Goal: Navigation & Orientation: Understand site structure

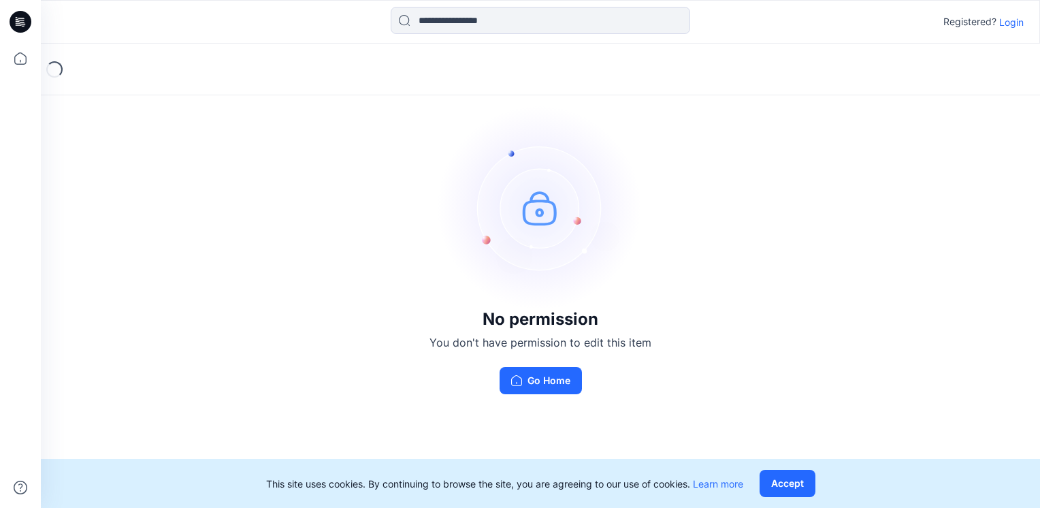
click at [1009, 25] on p "Login" at bounding box center [1011, 22] width 25 height 14
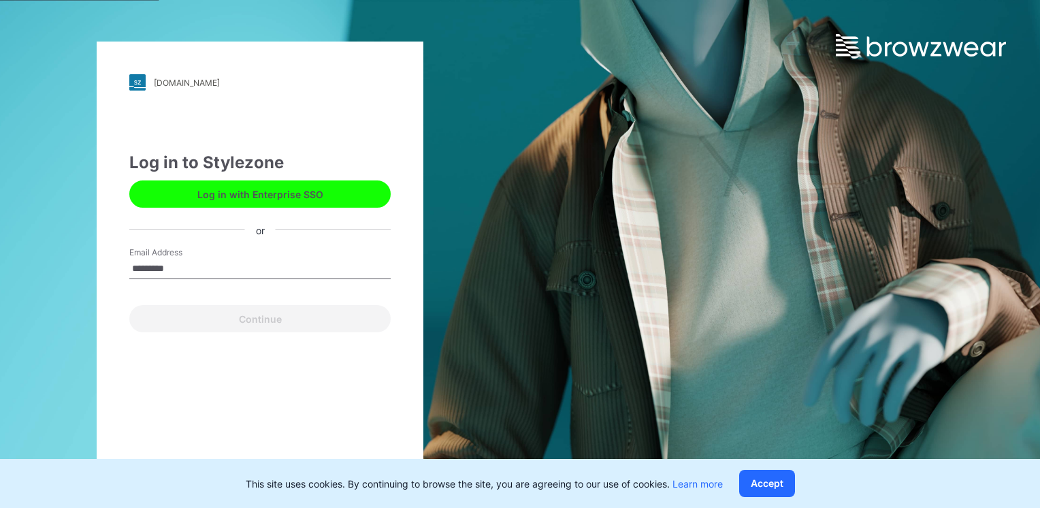
type input "**********"
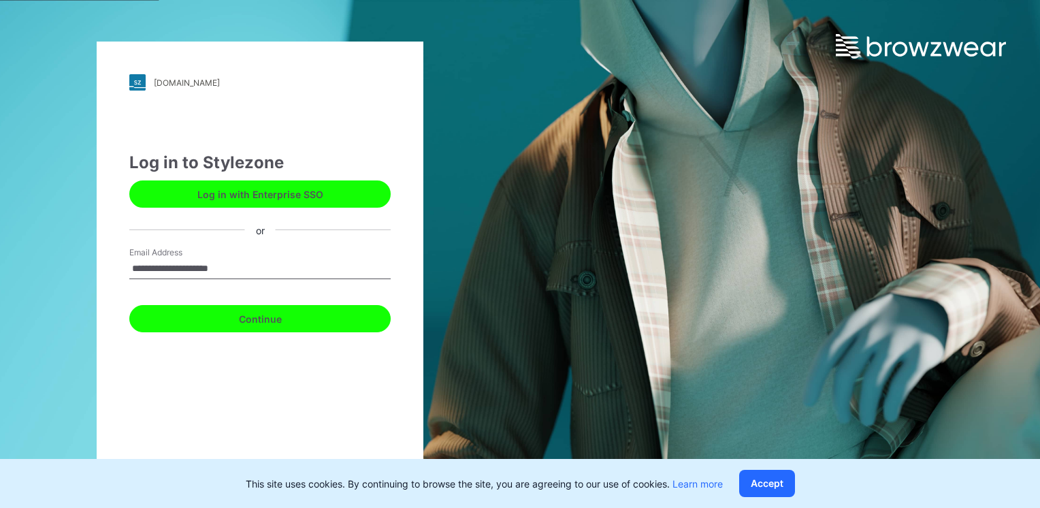
click at [226, 320] on button "Continue" at bounding box center [259, 318] width 261 height 27
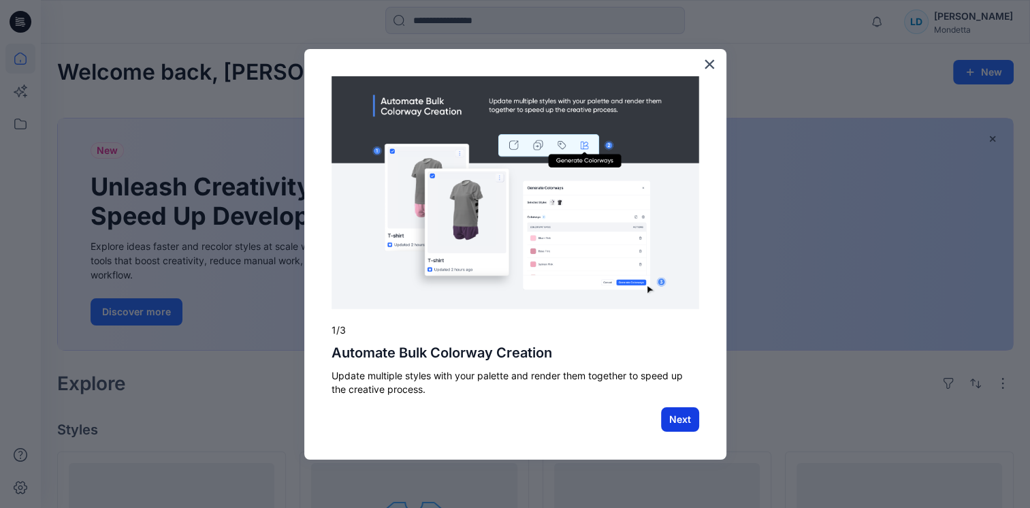
click at [674, 426] on button "Next" at bounding box center [680, 419] width 38 height 25
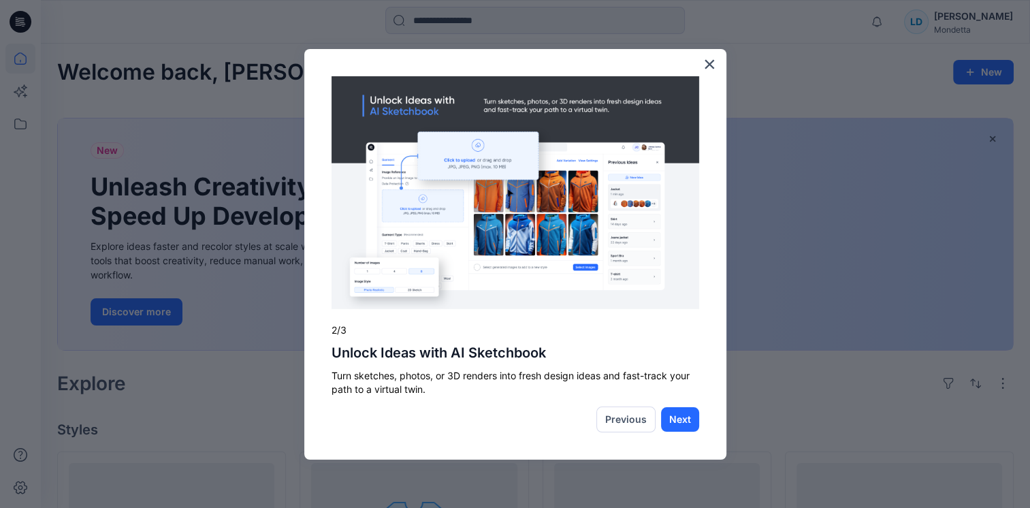
click at [674, 426] on button "Next" at bounding box center [680, 419] width 38 height 25
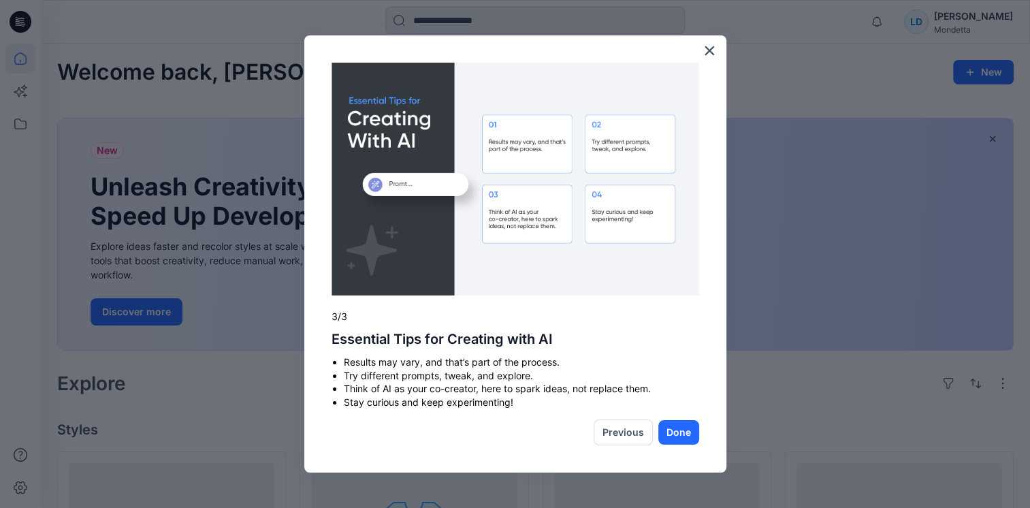
click at [674, 426] on button "Done" at bounding box center [678, 432] width 41 height 25
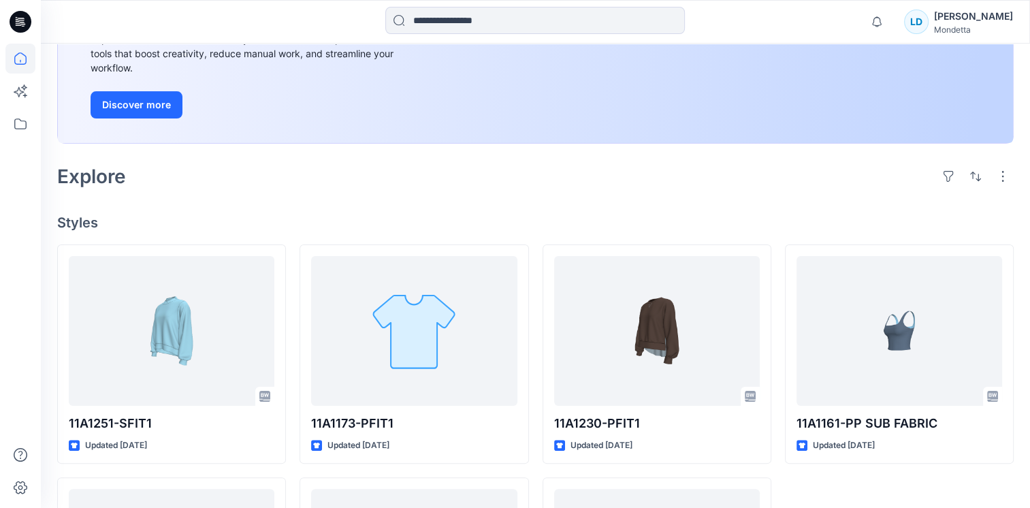
scroll to position [3, 0]
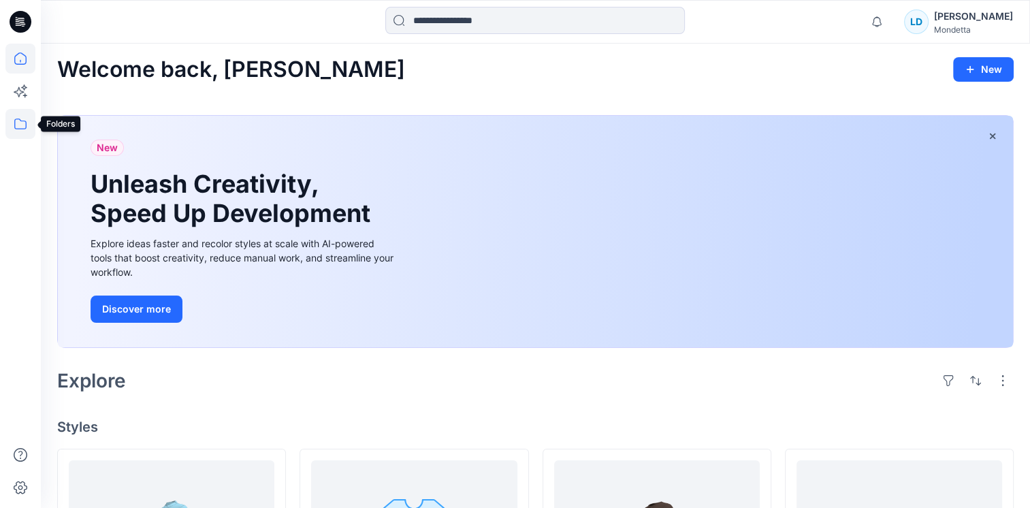
click at [21, 123] on icon at bounding box center [20, 124] width 30 height 30
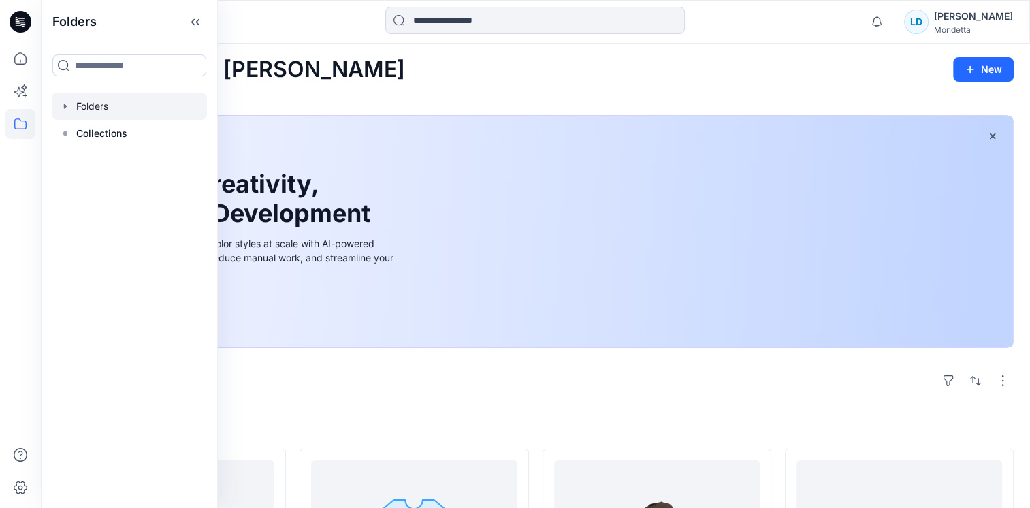
click at [106, 102] on div at bounding box center [129, 106] width 155 height 27
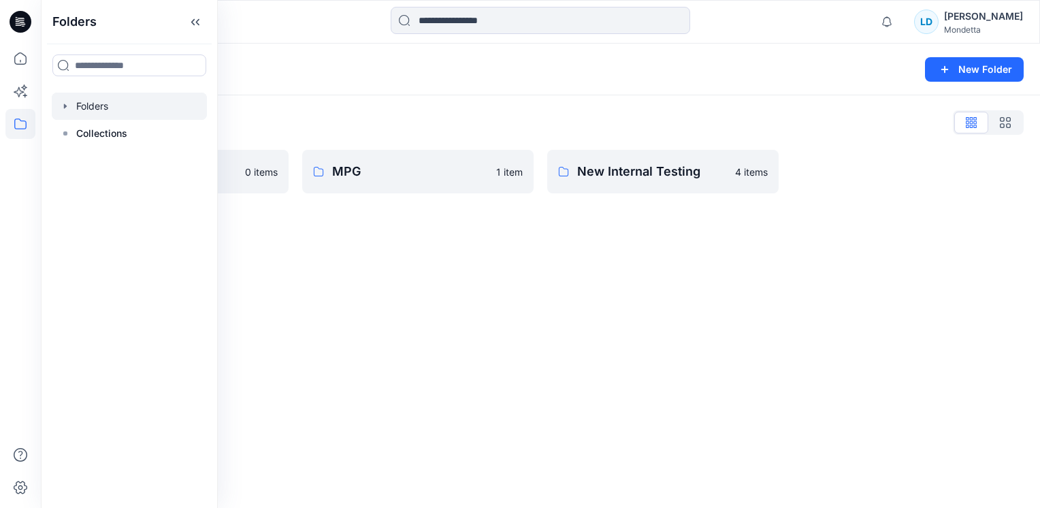
click at [402, 79] on div "Folders New Folder" at bounding box center [540, 70] width 999 height 52
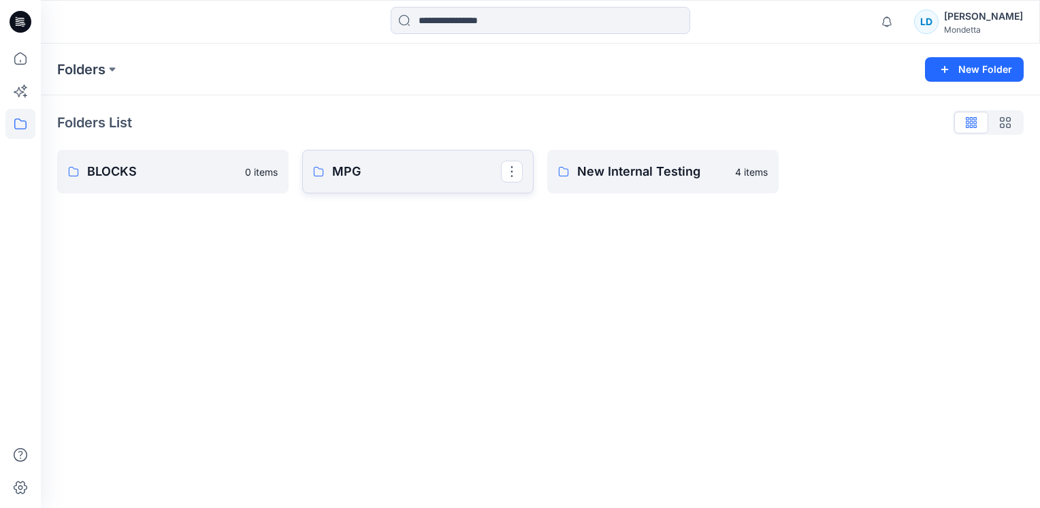
click at [453, 164] on p "MPG" at bounding box center [416, 171] width 169 height 19
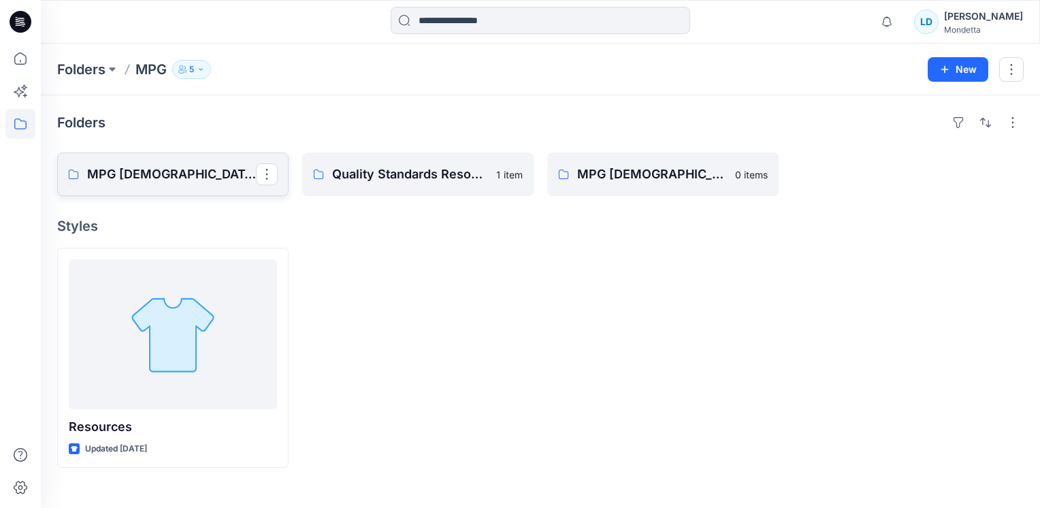
click at [142, 165] on p "MPG [DEMOGRAPHIC_DATA] FA26" at bounding box center [171, 174] width 169 height 19
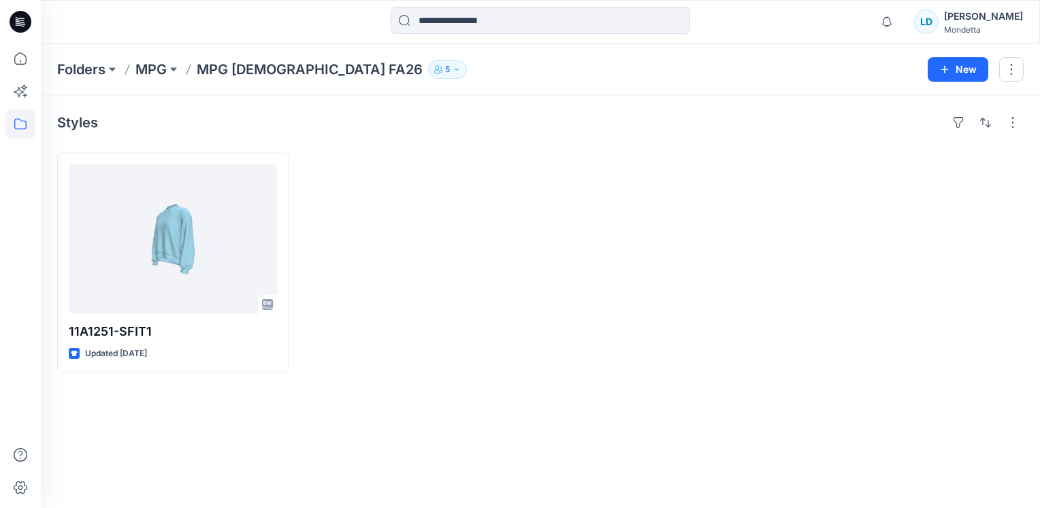
click at [445, 74] on p "5" at bounding box center [447, 69] width 5 height 15
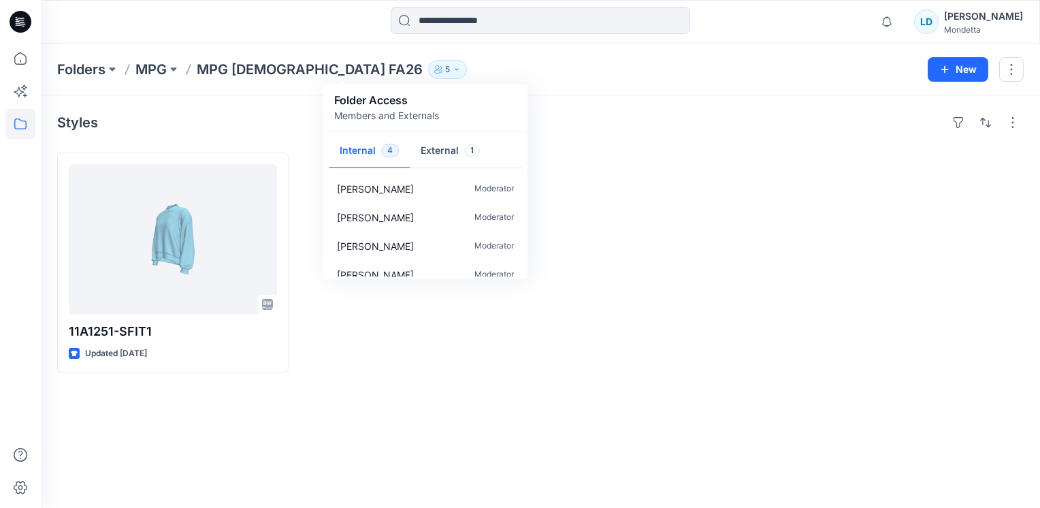
click at [525, 54] on div "Folders MPG MPG [DEMOGRAPHIC_DATA] FA26 5 Folder Access Members and Externals I…" at bounding box center [540, 70] width 999 height 52
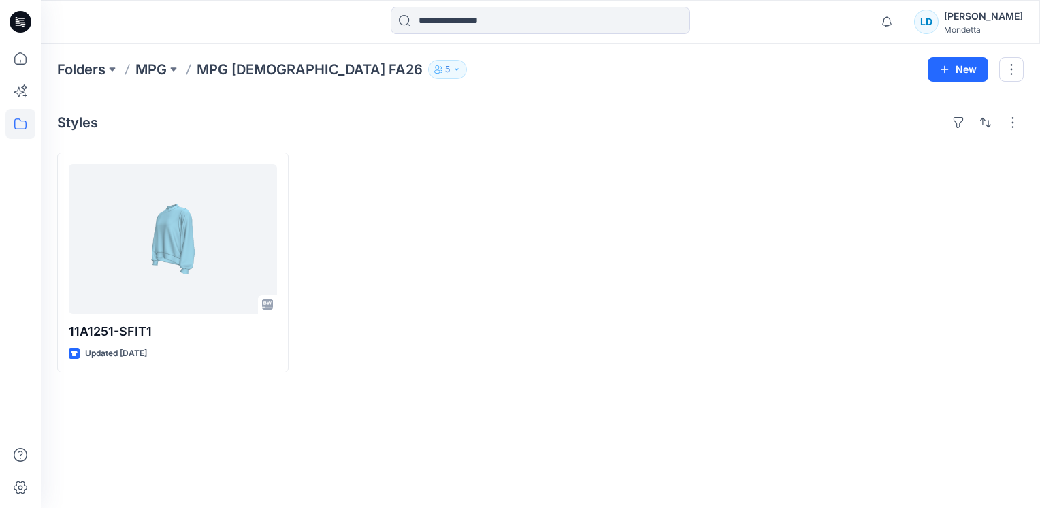
click at [428, 67] on button "5" at bounding box center [447, 69] width 39 height 19
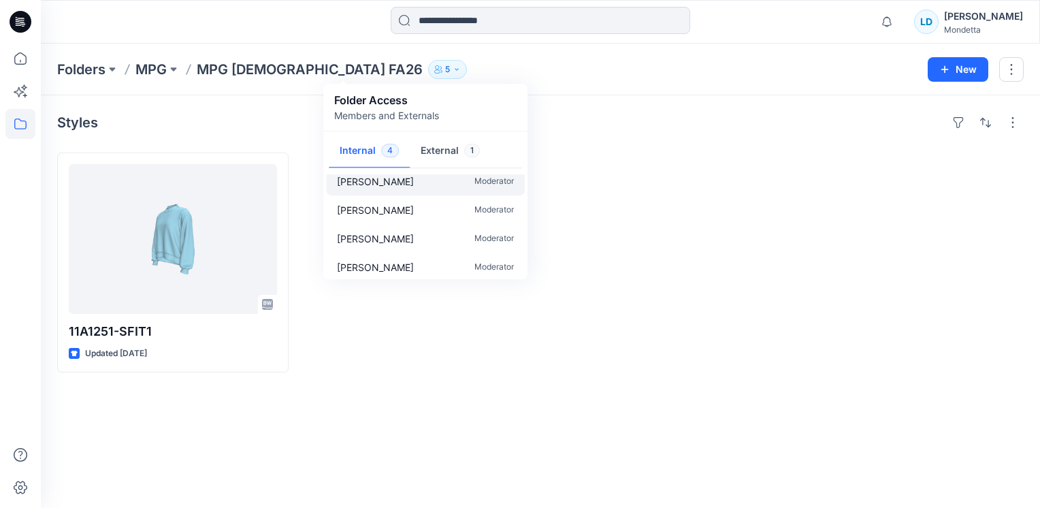
scroll to position [12, 0]
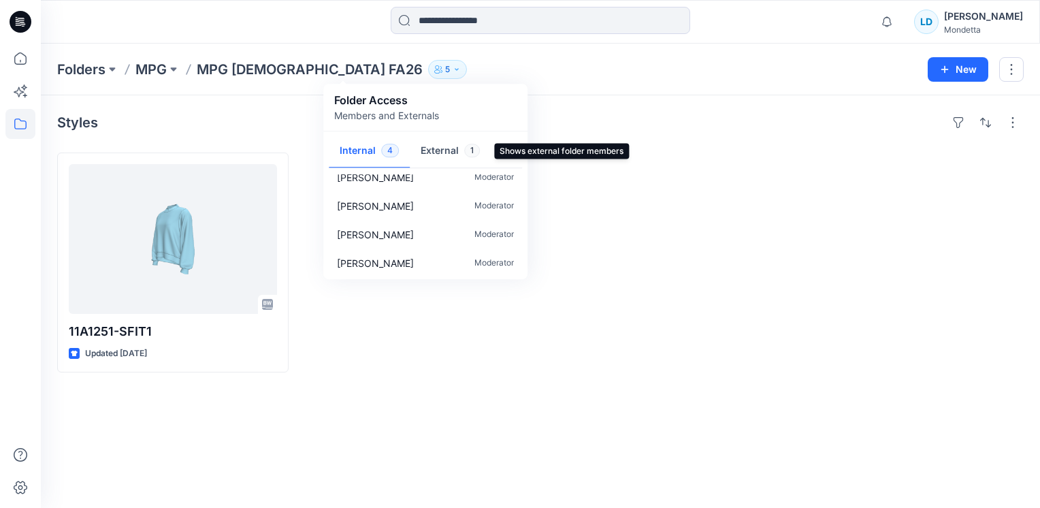
click at [427, 148] on button "External 1" at bounding box center [450, 151] width 81 height 35
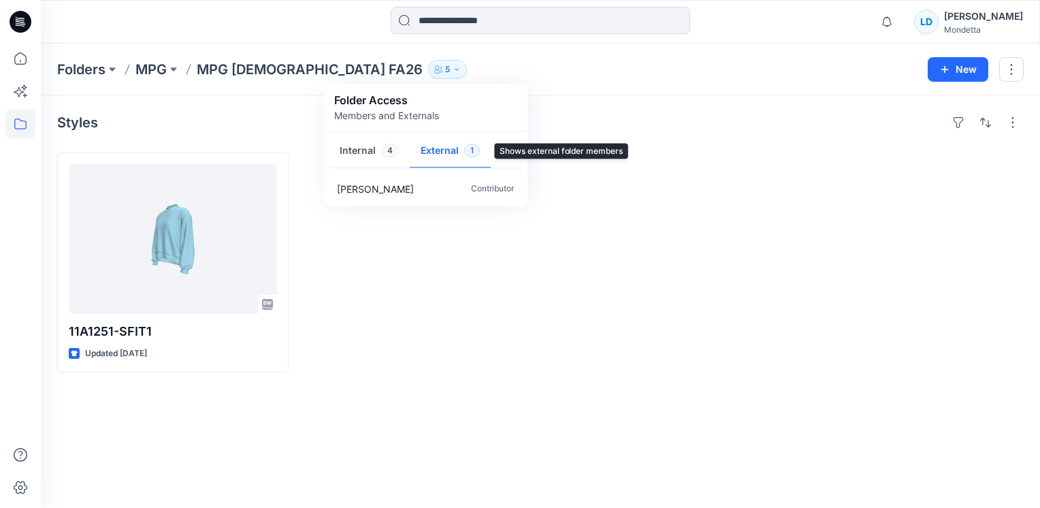
scroll to position [0, 0]
click at [353, 144] on button "Internal 4" at bounding box center [369, 151] width 81 height 35
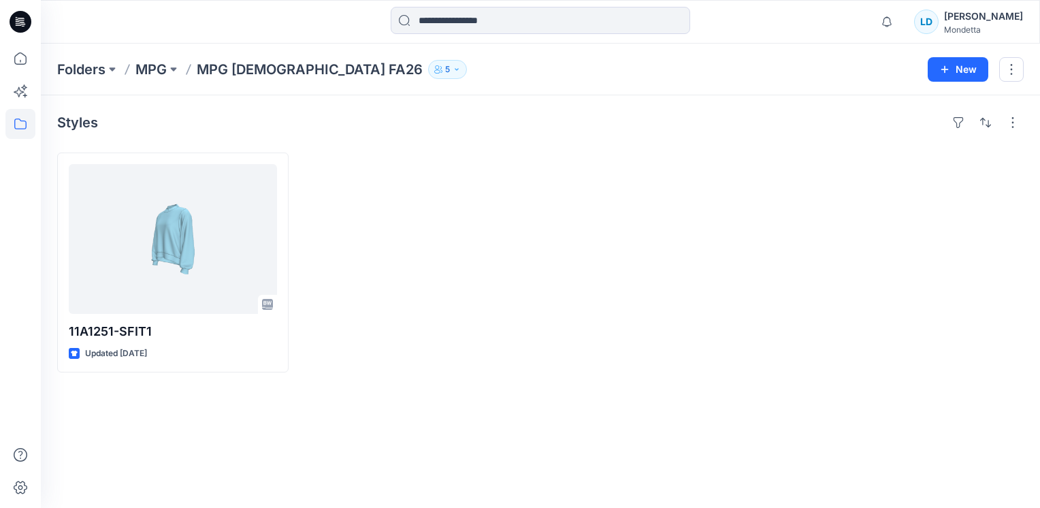
click at [476, 69] on div "Folders MPG MPG [DEMOGRAPHIC_DATA] FA26 5 Folder Access Members and Externals I…" at bounding box center [487, 69] width 860 height 19
click at [155, 70] on p "MPG" at bounding box center [150, 69] width 31 height 19
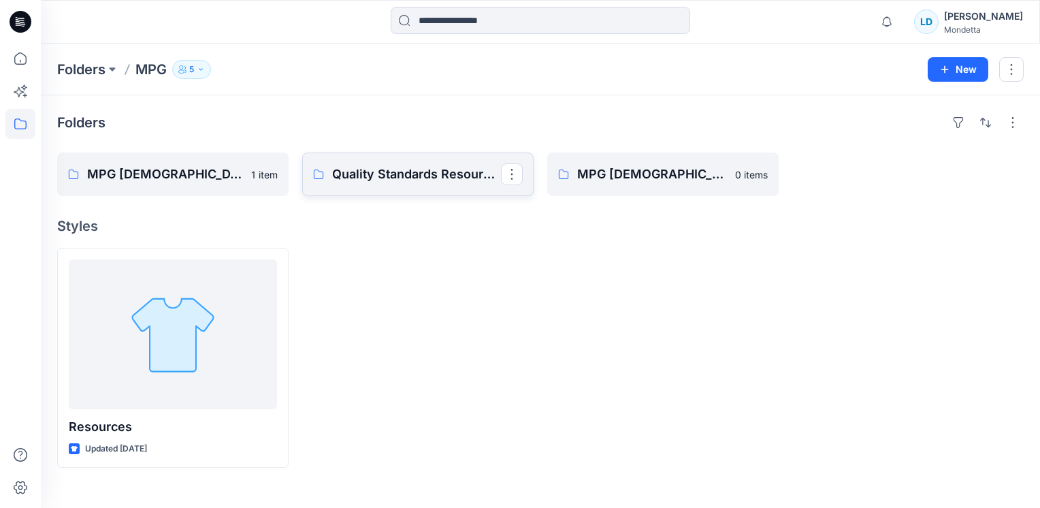
click at [433, 173] on p "Quality Standards Resources" at bounding box center [416, 174] width 169 height 19
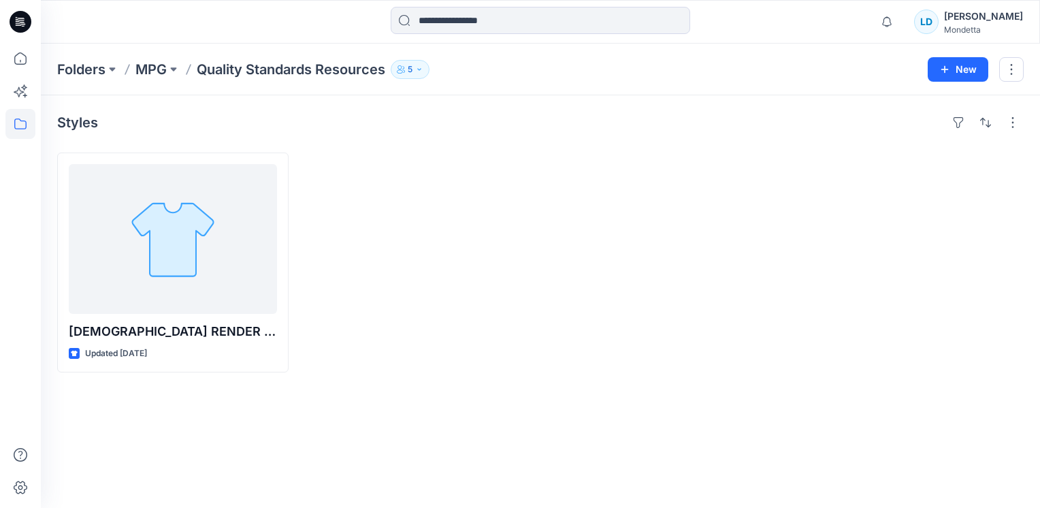
click at [424, 76] on button "5" at bounding box center [410, 69] width 39 height 19
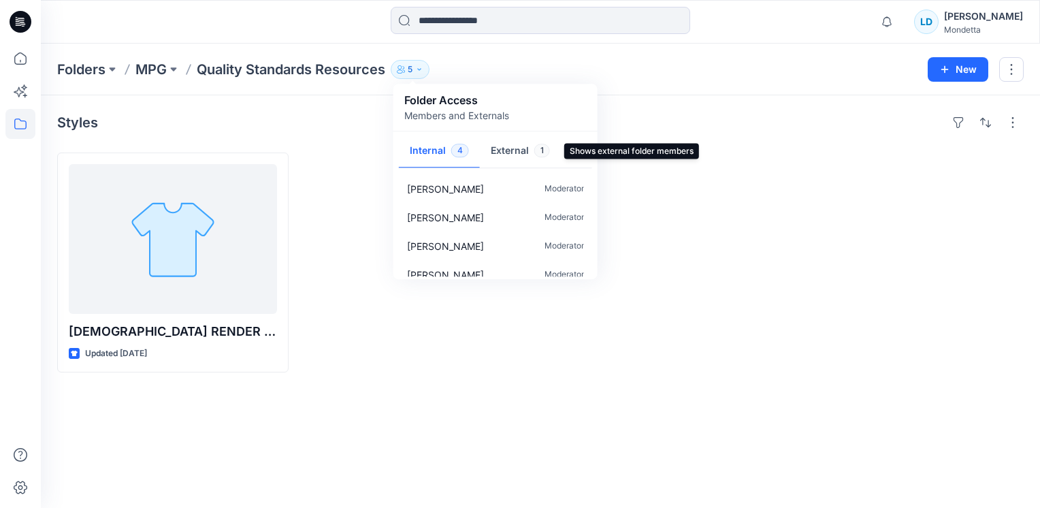
click at [500, 148] on button "External 1" at bounding box center [520, 151] width 81 height 35
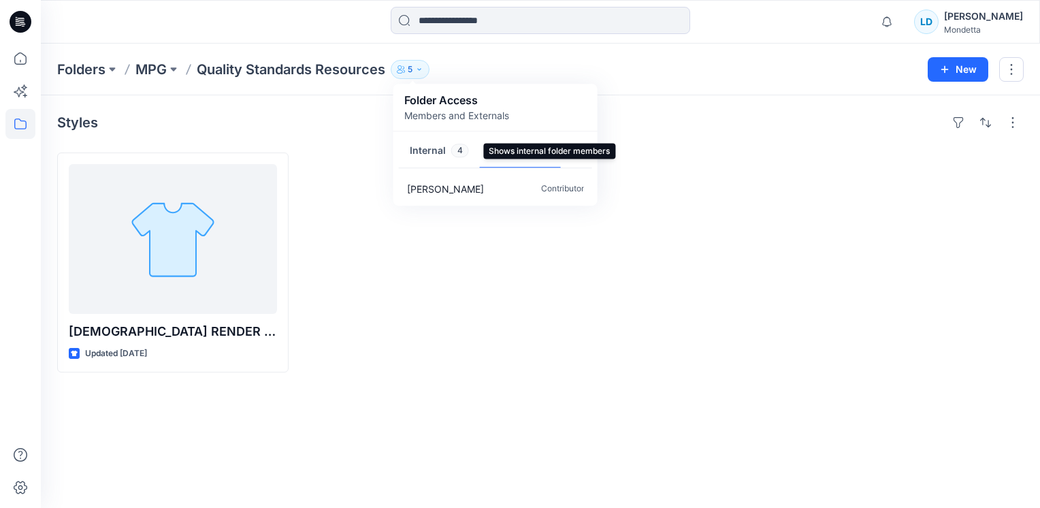
click at [438, 148] on button "Internal 4" at bounding box center [439, 151] width 81 height 35
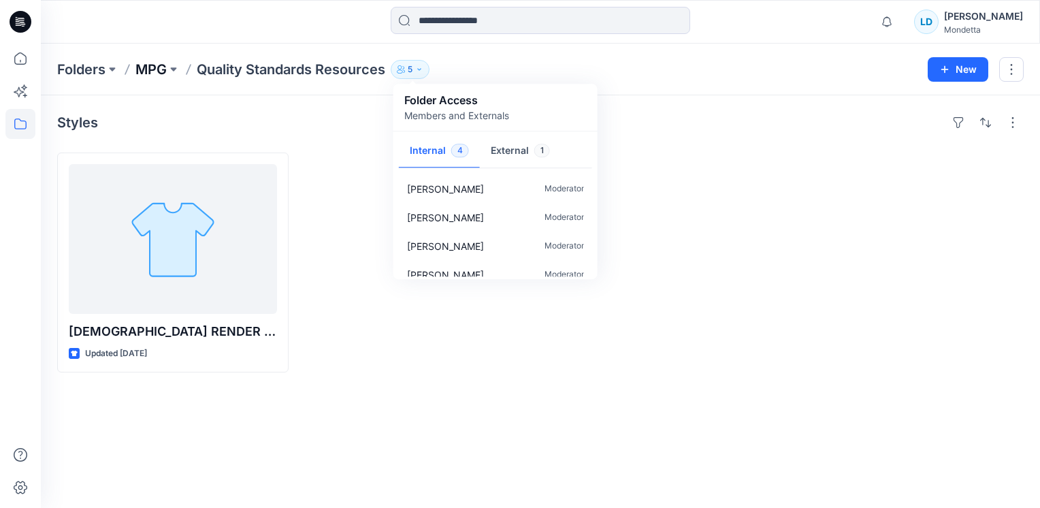
click at [148, 67] on p "MPG" at bounding box center [150, 69] width 31 height 19
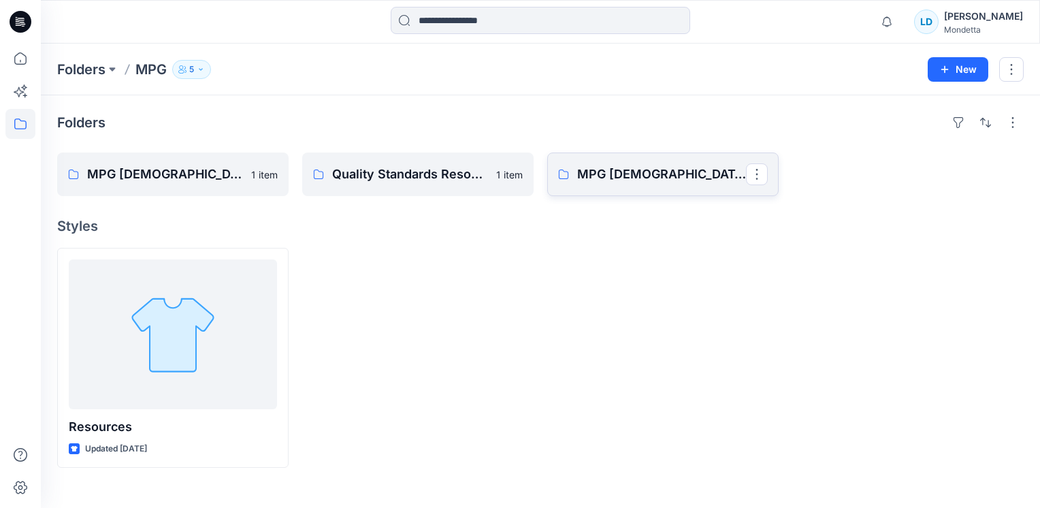
click at [661, 178] on p "MPG [DEMOGRAPHIC_DATA] SP26" at bounding box center [661, 174] width 169 height 19
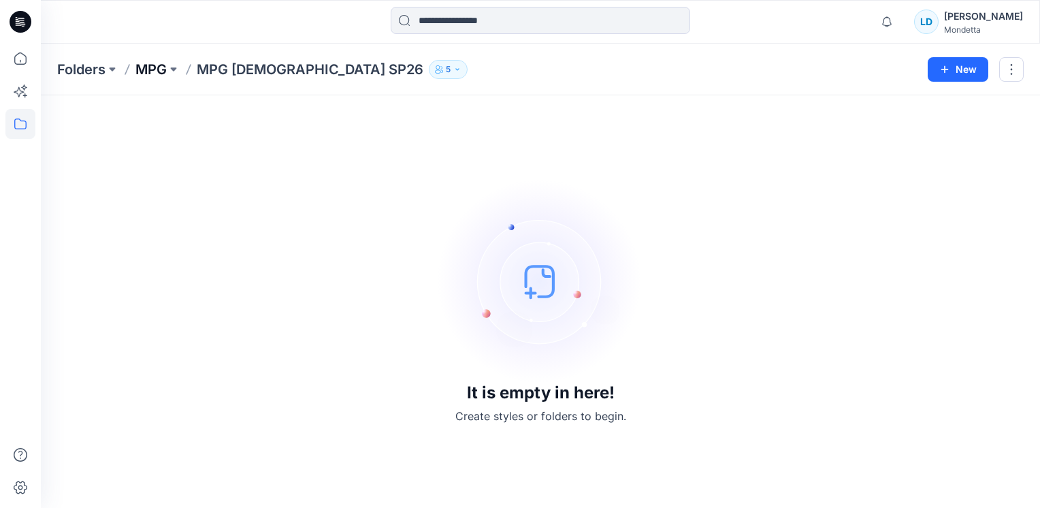
click at [163, 69] on p "MPG" at bounding box center [150, 69] width 31 height 19
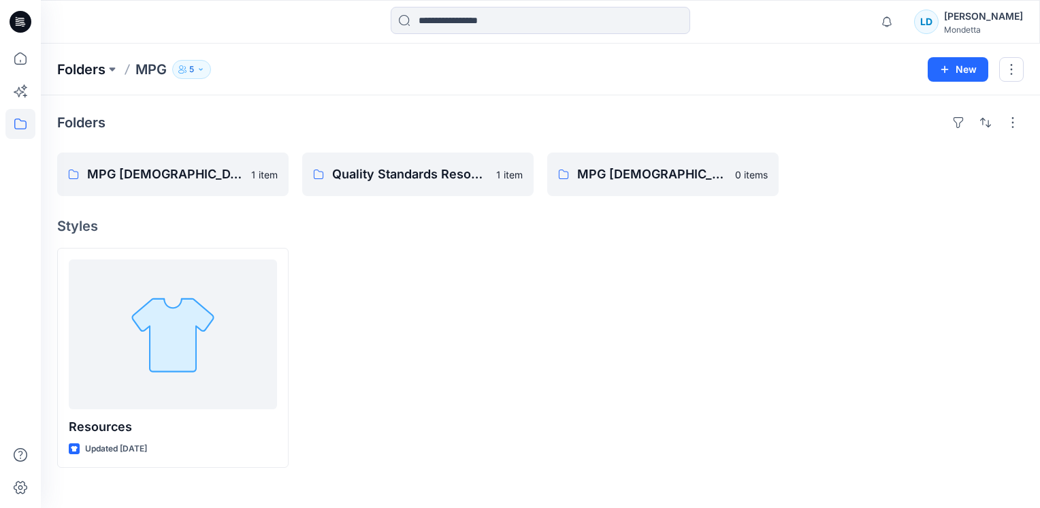
click at [77, 67] on p "Folders" at bounding box center [81, 69] width 48 height 19
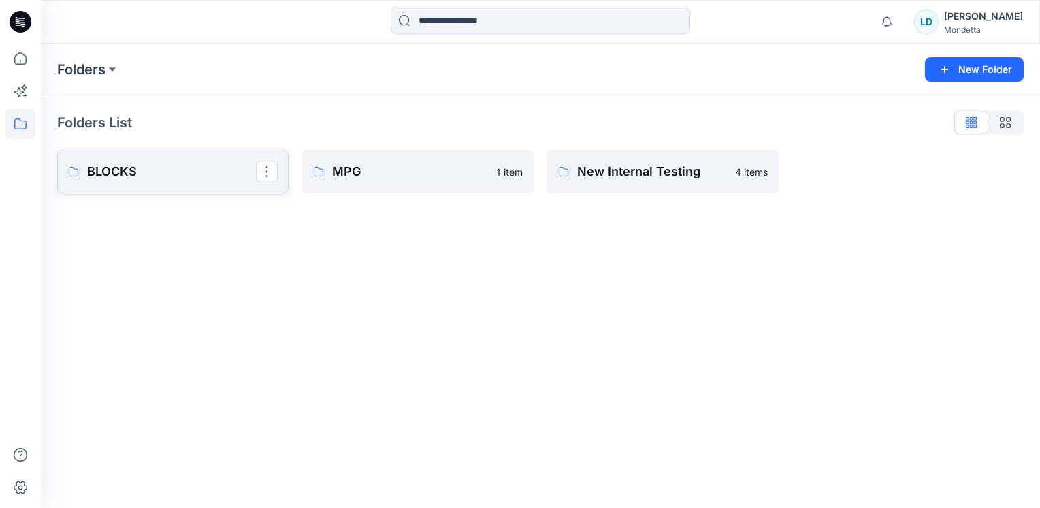
click at [159, 183] on link "BLOCKS" at bounding box center [172, 172] width 231 height 44
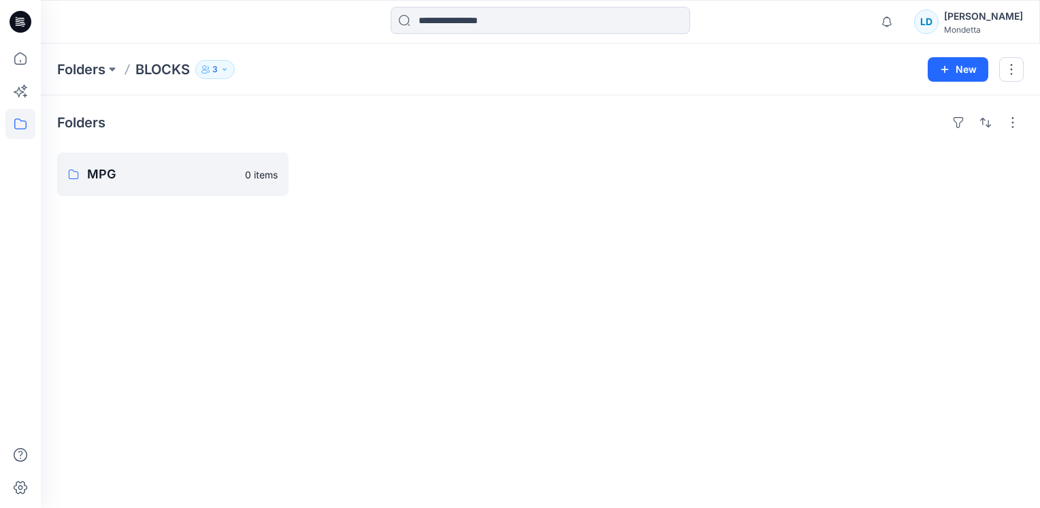
click at [212, 72] on button "3" at bounding box center [214, 69] width 39 height 19
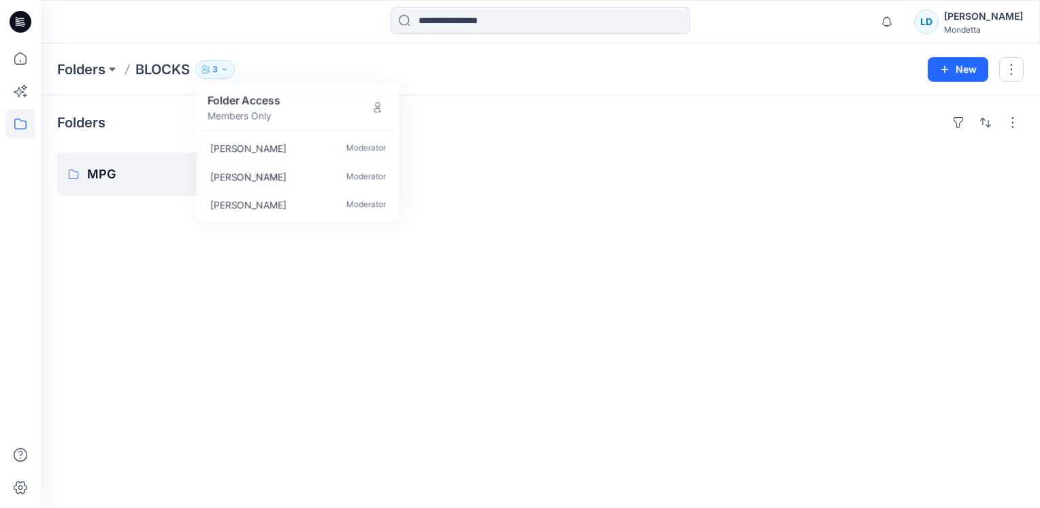
click at [317, 56] on div "Folders BLOCKS 3 Folder Access Members Only [PERSON_NAME] Moderator [PERSON_NAM…" at bounding box center [540, 70] width 999 height 52
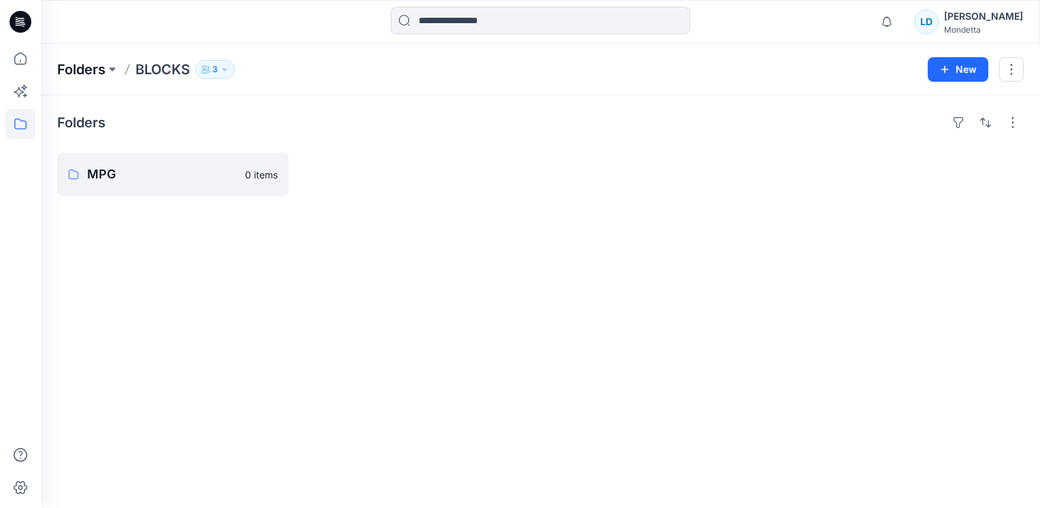
click at [78, 69] on p "Folders" at bounding box center [81, 69] width 48 height 19
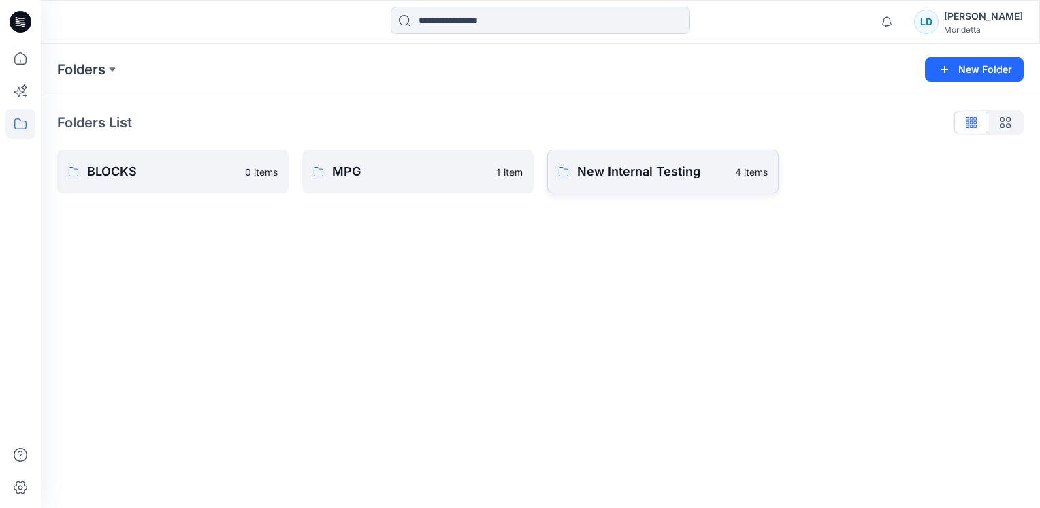
click at [643, 176] on p "New Internal Testing" at bounding box center [652, 171] width 150 height 19
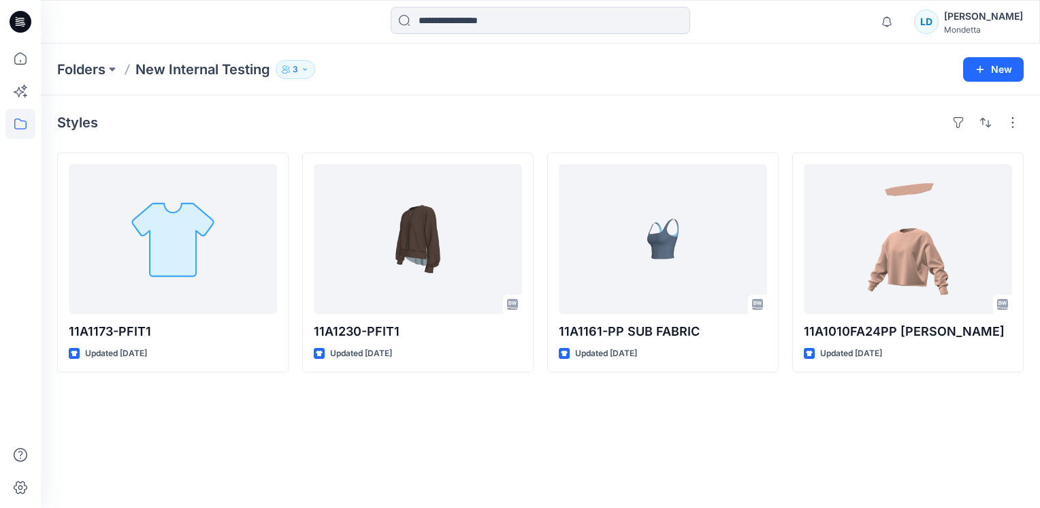
click at [295, 67] on p "3" at bounding box center [295, 69] width 5 height 15
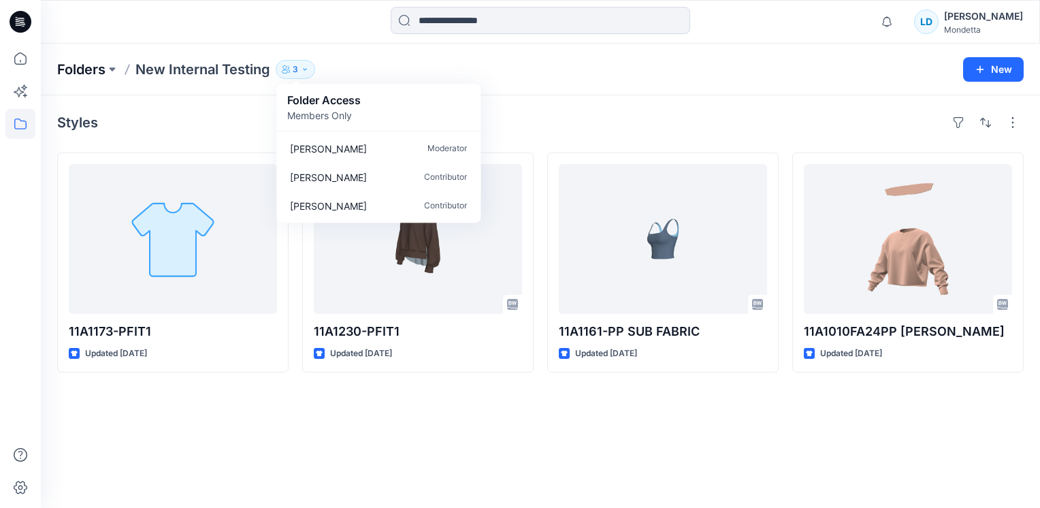
click at [90, 71] on p "Folders" at bounding box center [81, 69] width 48 height 19
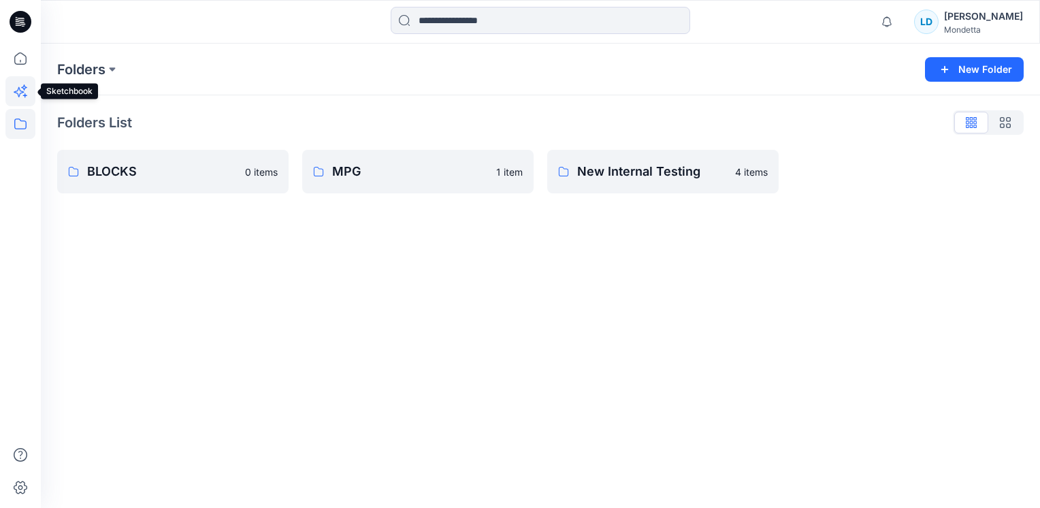
click at [22, 93] on icon at bounding box center [20, 91] width 30 height 30
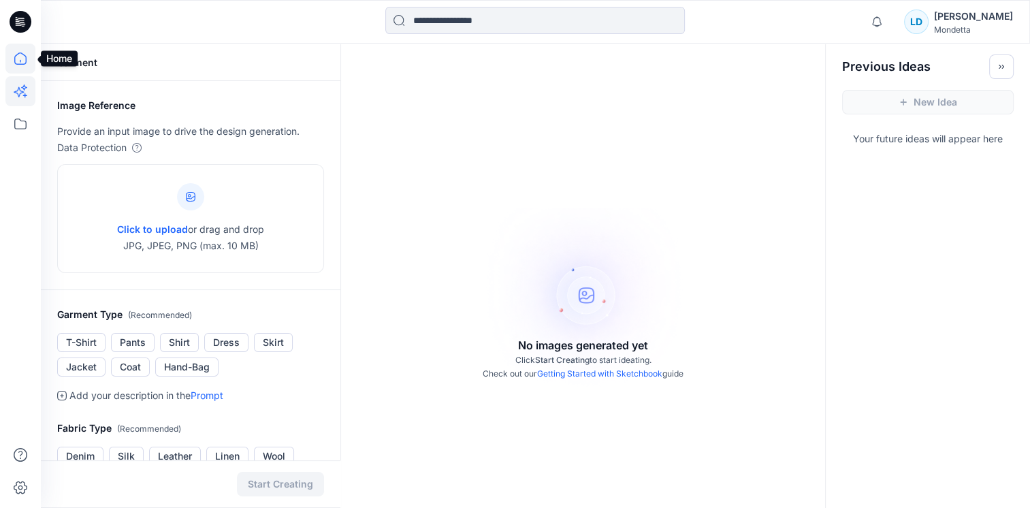
click at [15, 52] on icon at bounding box center [20, 59] width 30 height 30
